Goal: Feedback & Contribution: Leave review/rating

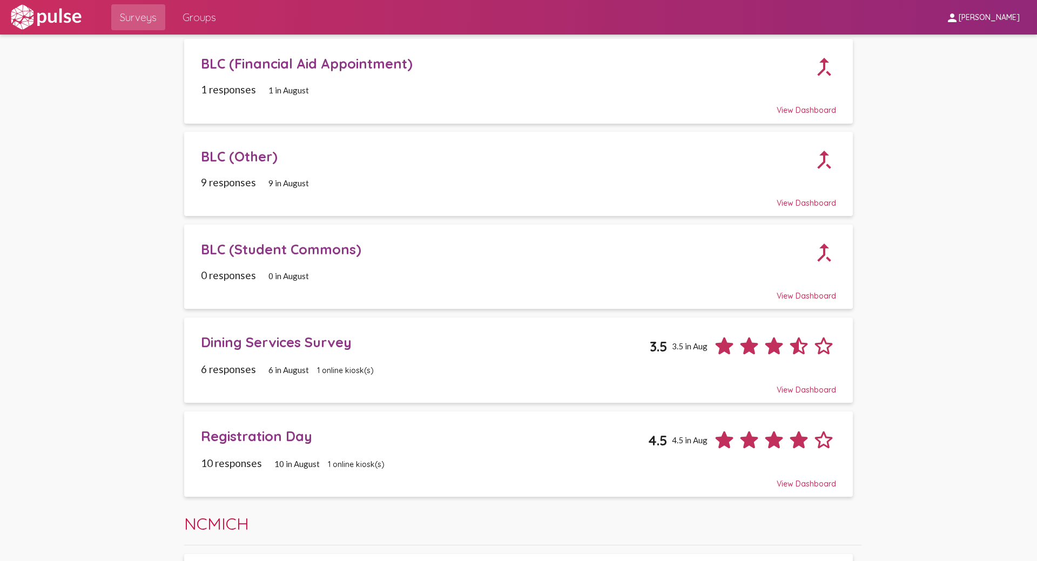
scroll to position [257, 0]
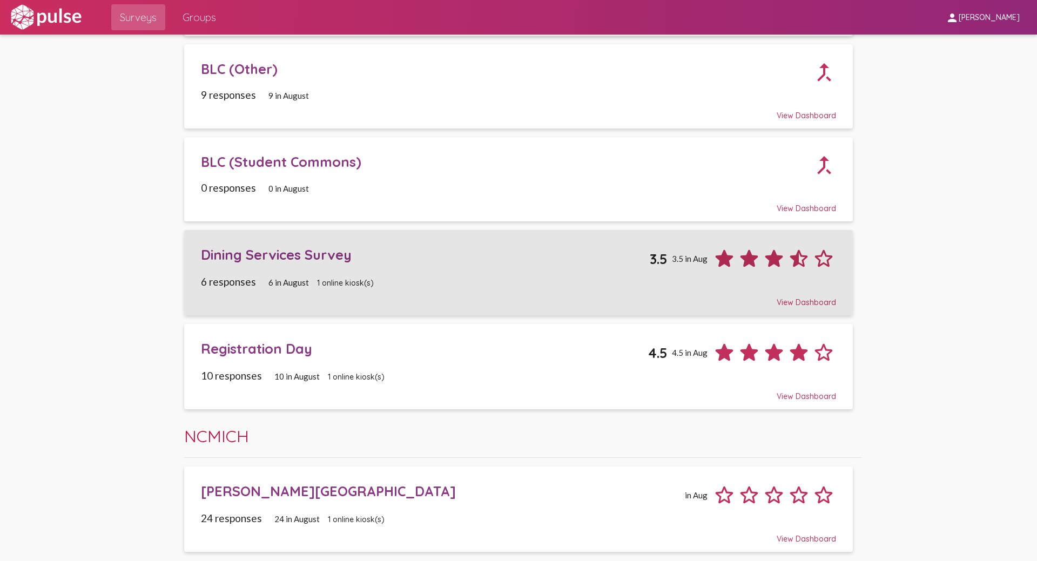
click at [229, 257] on div "Dining Services Survey" at bounding box center [426, 254] width 450 height 17
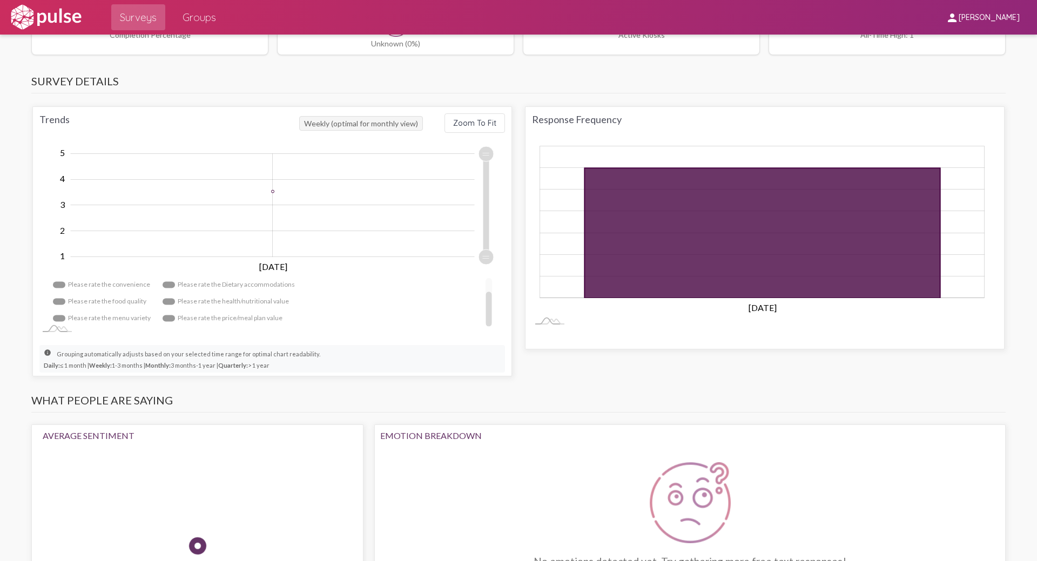
scroll to position [486, 0]
